Goal: Information Seeking & Learning: Learn about a topic

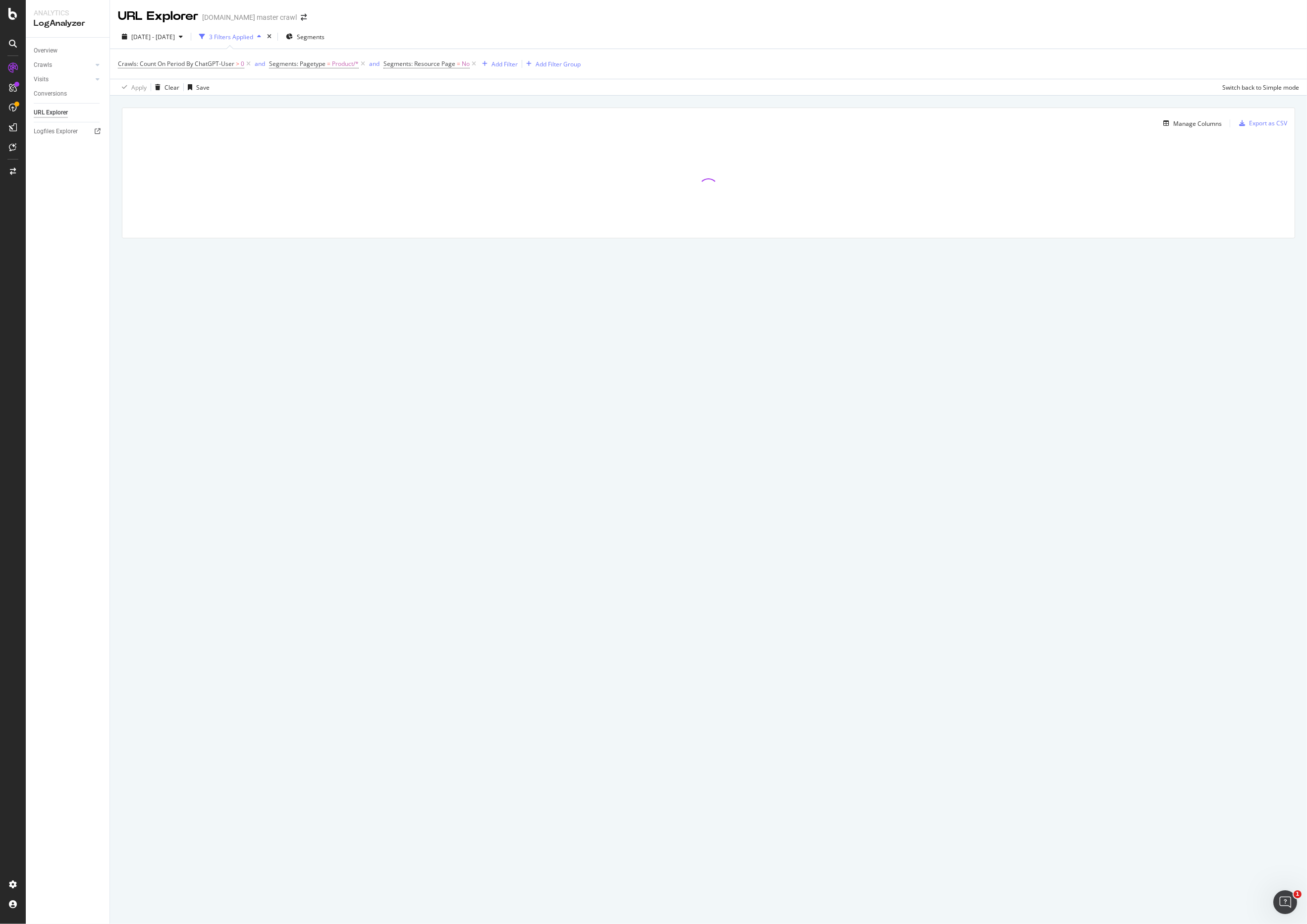
drag, startPoint x: 950, startPoint y: 114, endPoint x: 946, endPoint y: 106, distance: 8.9
click at [946, 106] on div "Manage Columns Export as CSV Full URL Crawls: Count On Period By ChatGPT-User C…" at bounding box center [708, 184] width 1197 height 178
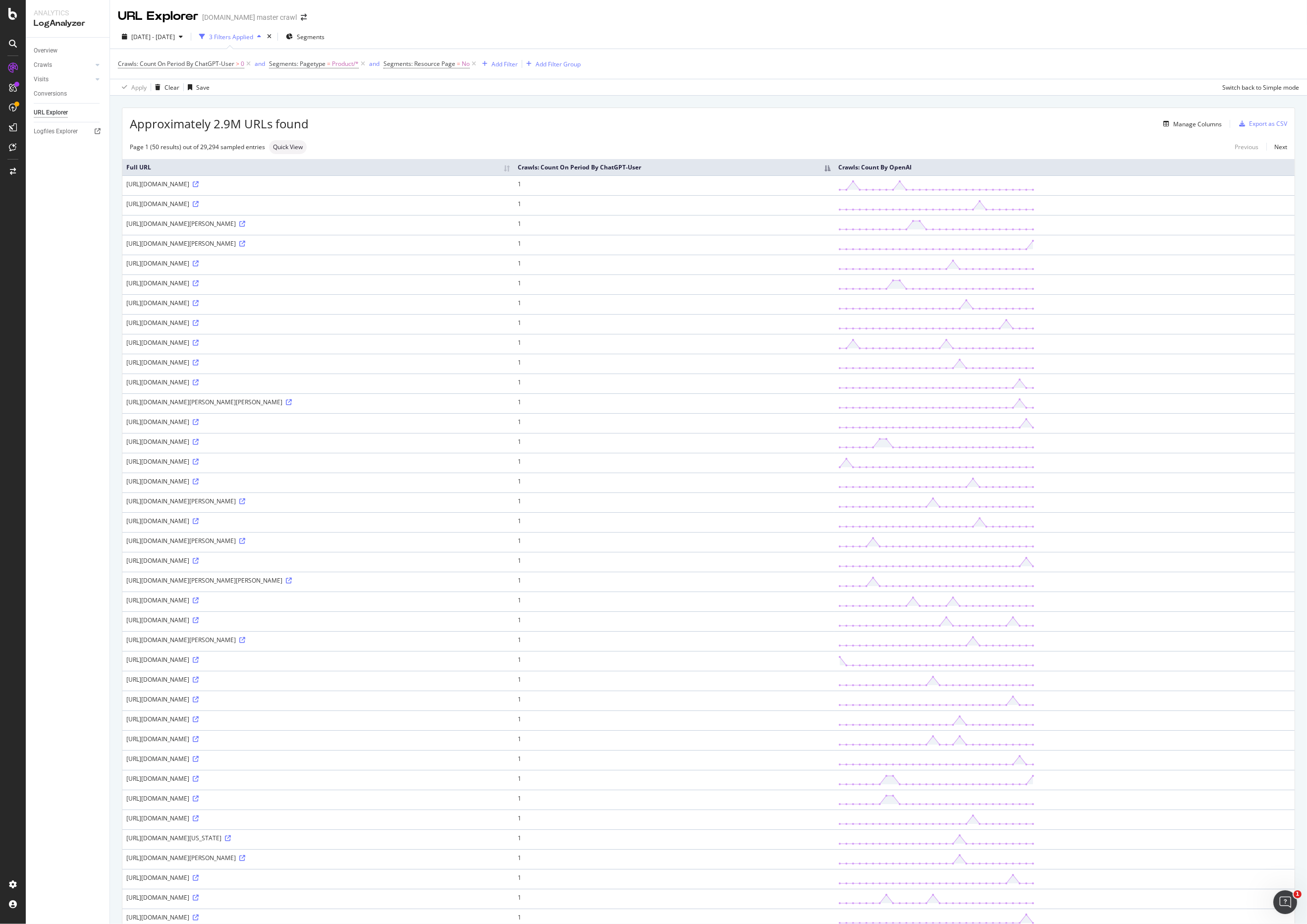
click at [420, 101] on div "Approximately 2.9M URLs found Manage Columns Export as CSV Page 1 (50 results) …" at bounding box center [708, 654] width 1197 height 1117
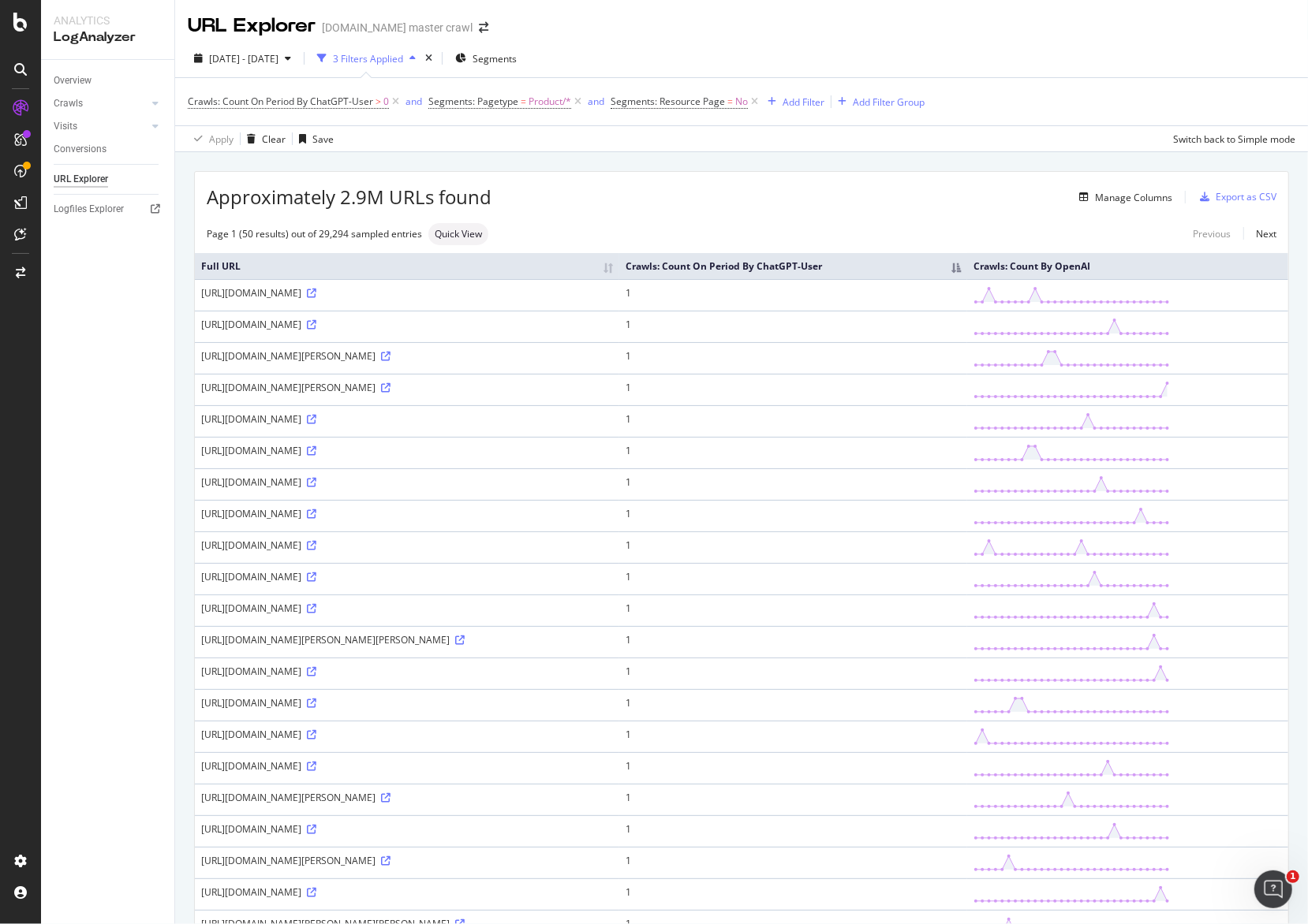
click at [64, 439] on div "Overview Crawls Daily Distribution Segments Distribution HTTP Codes Resources V…" at bounding box center [107, 492] width 133 height 864
click at [805, 104] on div "Add Filter" at bounding box center [804, 102] width 42 height 14
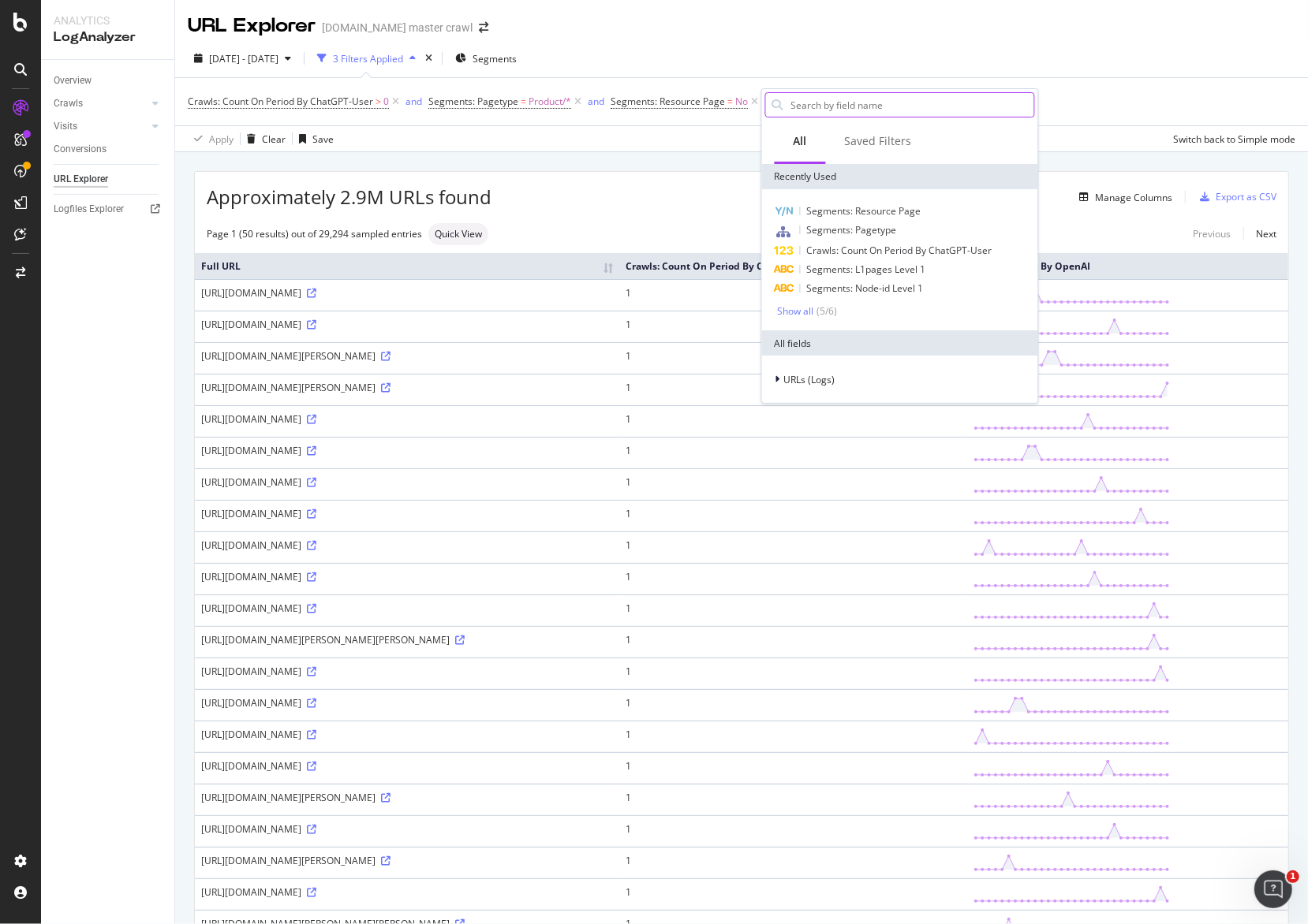
click at [845, 108] on input "text" at bounding box center [911, 104] width 245 height 23
type input "url"
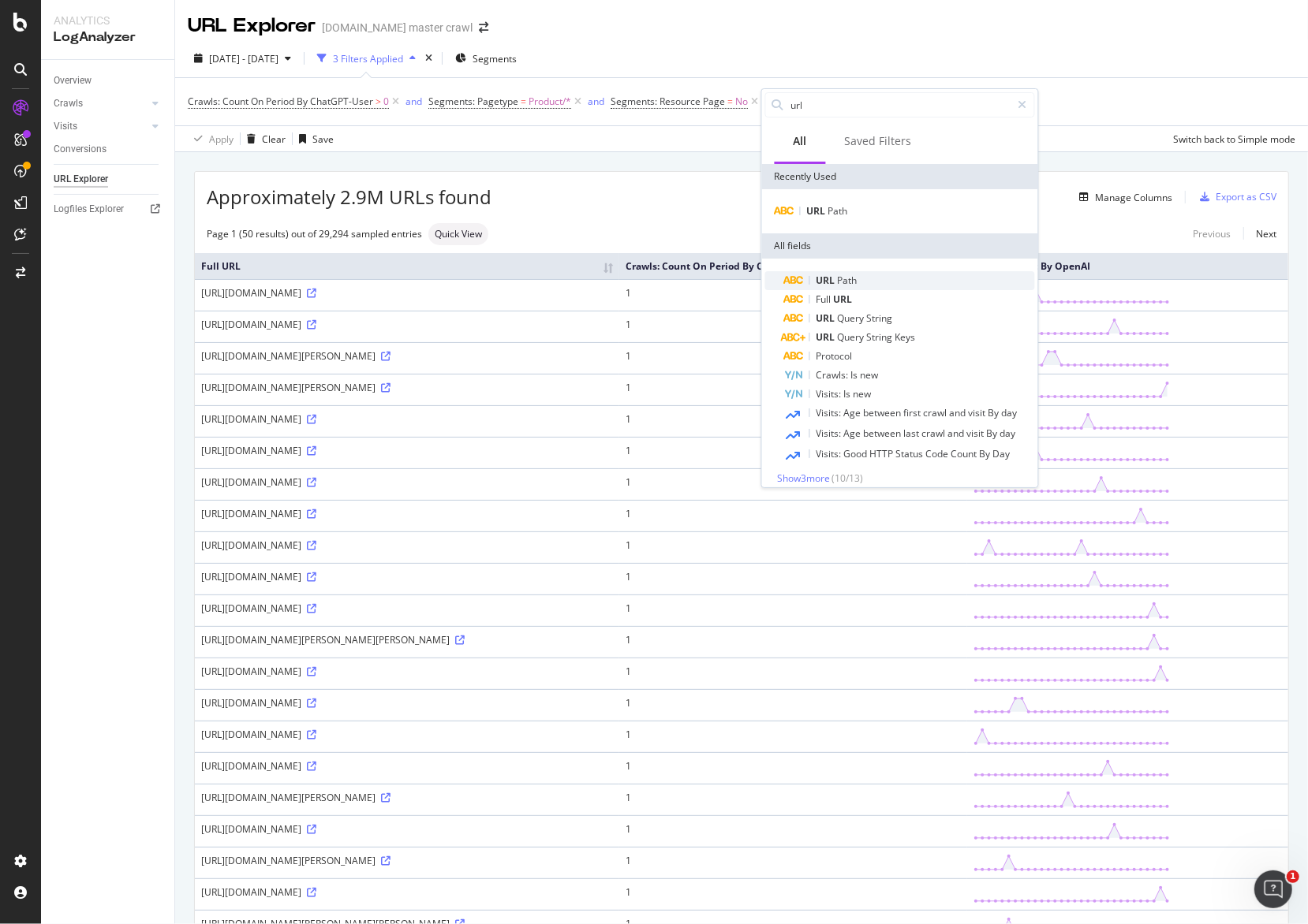
click at [856, 282] on div "URL Path" at bounding box center [910, 280] width 251 height 19
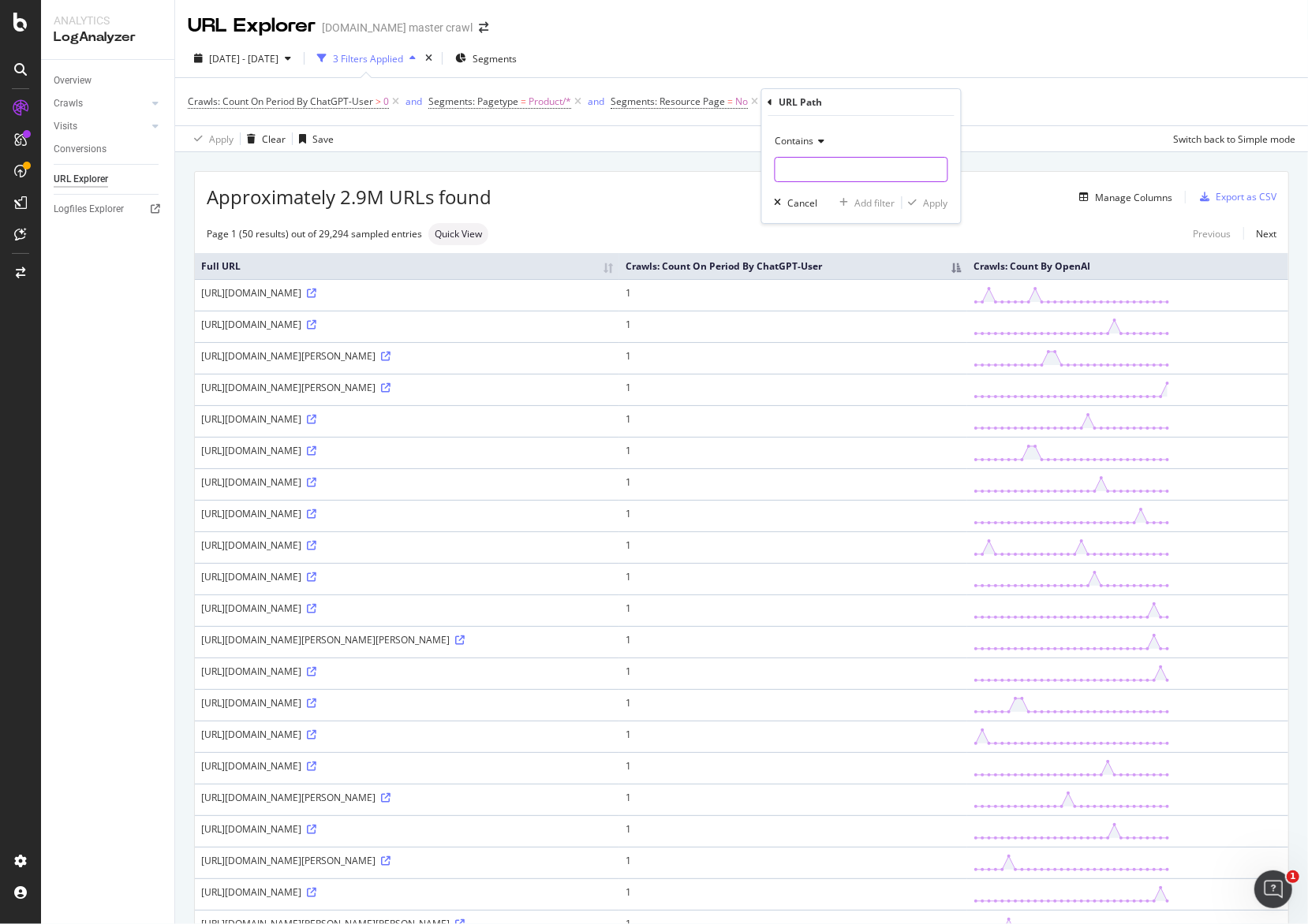
click at [835, 165] on input "text" at bounding box center [861, 169] width 172 height 25
paste input "teacher-supplies-classroom-decorations-school-office/-/N-4tf8s"
click at [847, 174] on input "N-4tf8s" at bounding box center [850, 169] width 149 height 25
type input "N-4tf8s"
click at [932, 203] on div "Apply" at bounding box center [936, 203] width 24 height 14
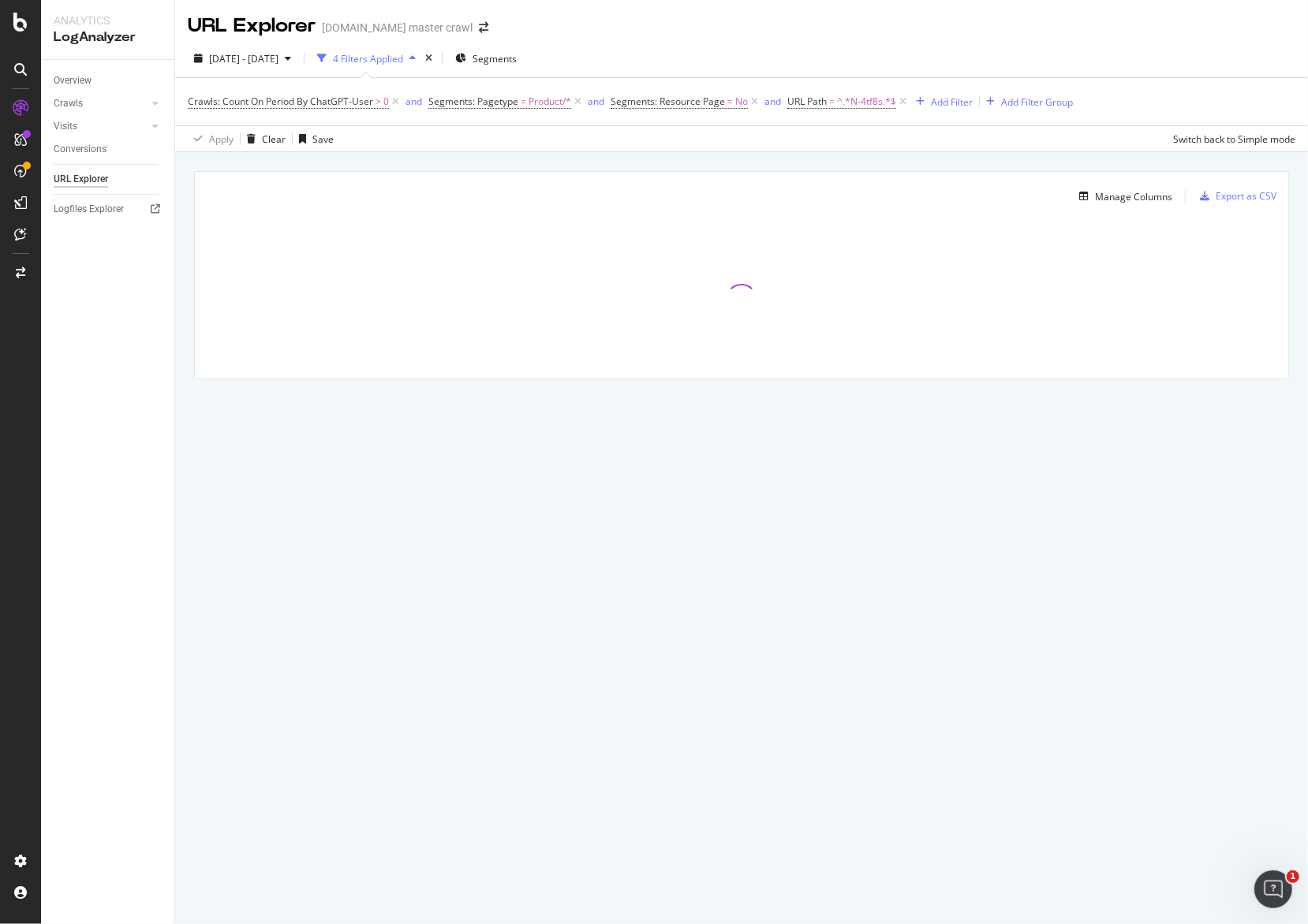
click at [685, 440] on div "URL Explorer target.com master crawl 2025 Aug. 8th - Sep. 6th 4 Filters Applied…" at bounding box center [742, 462] width 1133 height 924
click at [894, 419] on div "Manage Columns Export as CSV Full URL Crawls: Count On Period By ChatGPT-User C…" at bounding box center [742, 293] width 1133 height 283
click at [834, 468] on div "URL Explorer target.com master crawl 2025 Aug. 8th - Sep. 6th 4 Filters Applied…" at bounding box center [742, 462] width 1133 height 924
